Goal: Find specific page/section: Find specific page/section

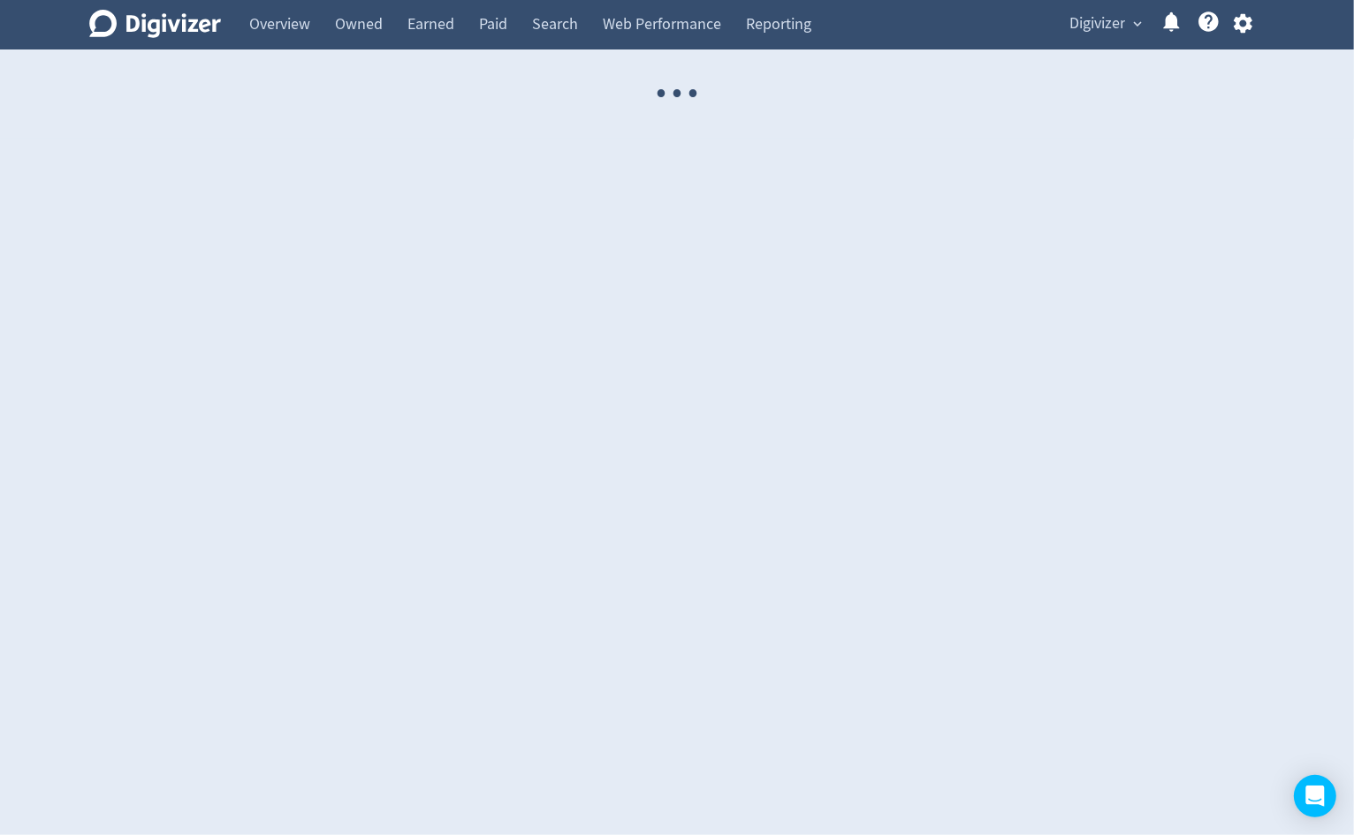
select select "USER"
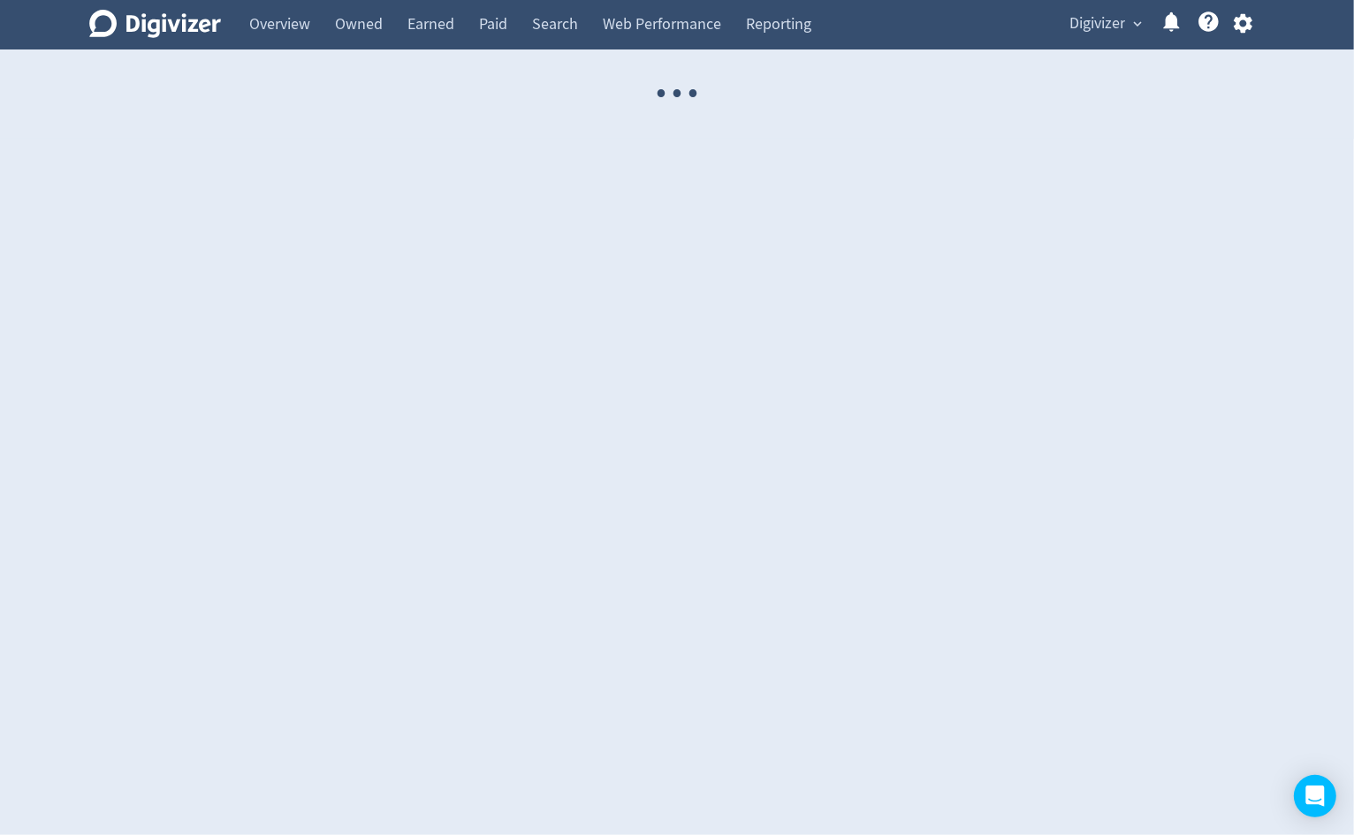
select select "USER"
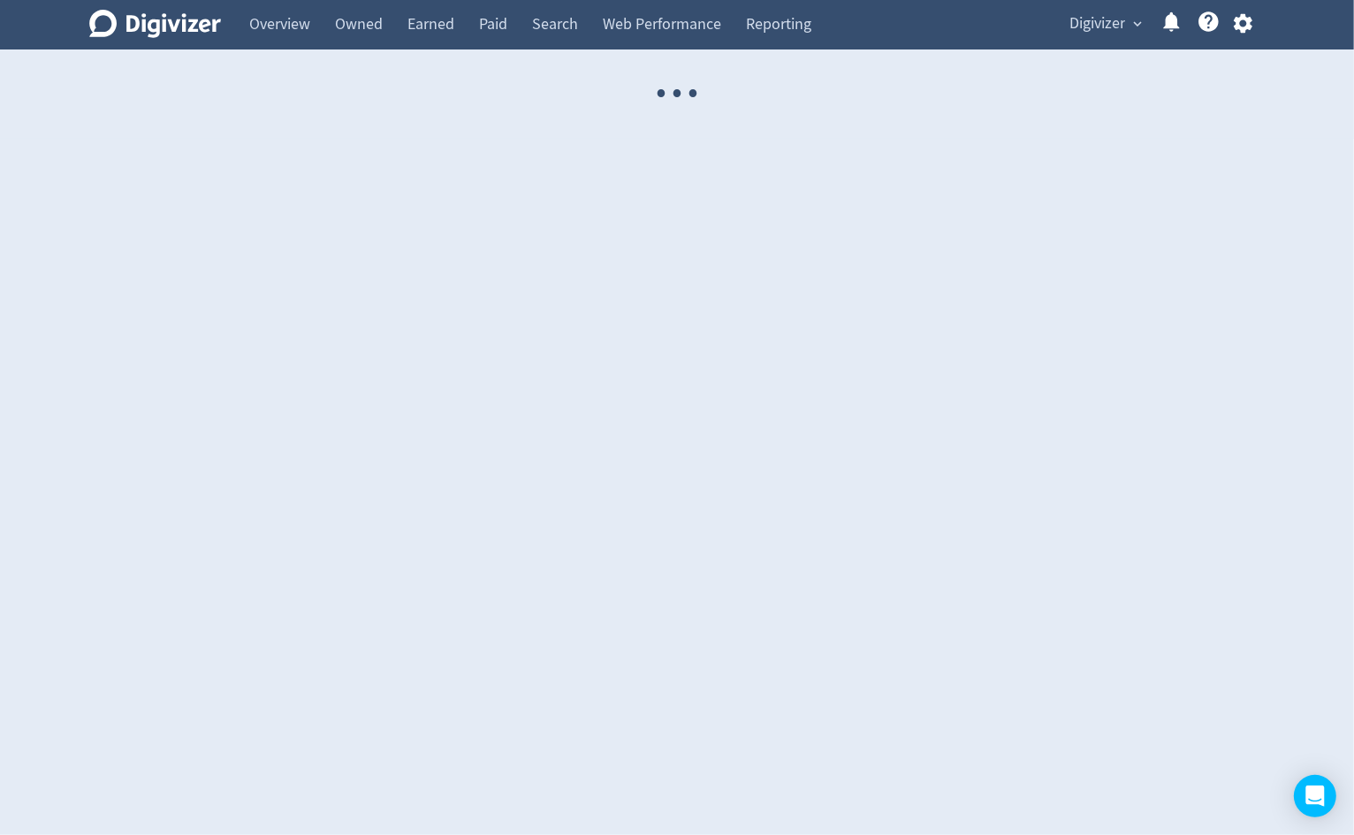
select select "USER"
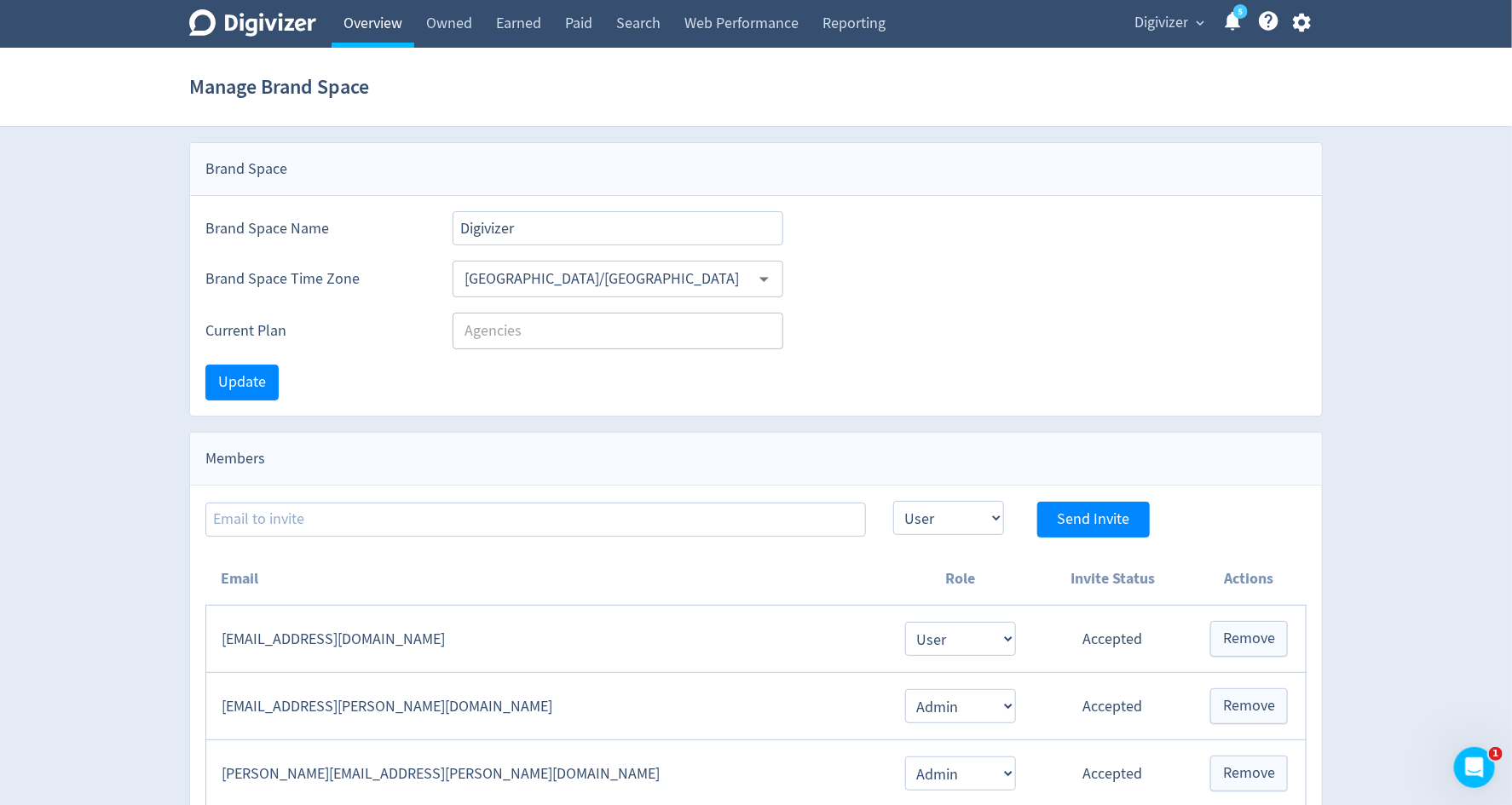
click at [379, 31] on link "Overview" at bounding box center [373, 24] width 83 height 48
